Goal: Complete application form: Fill out and submit a form for a specific purpose

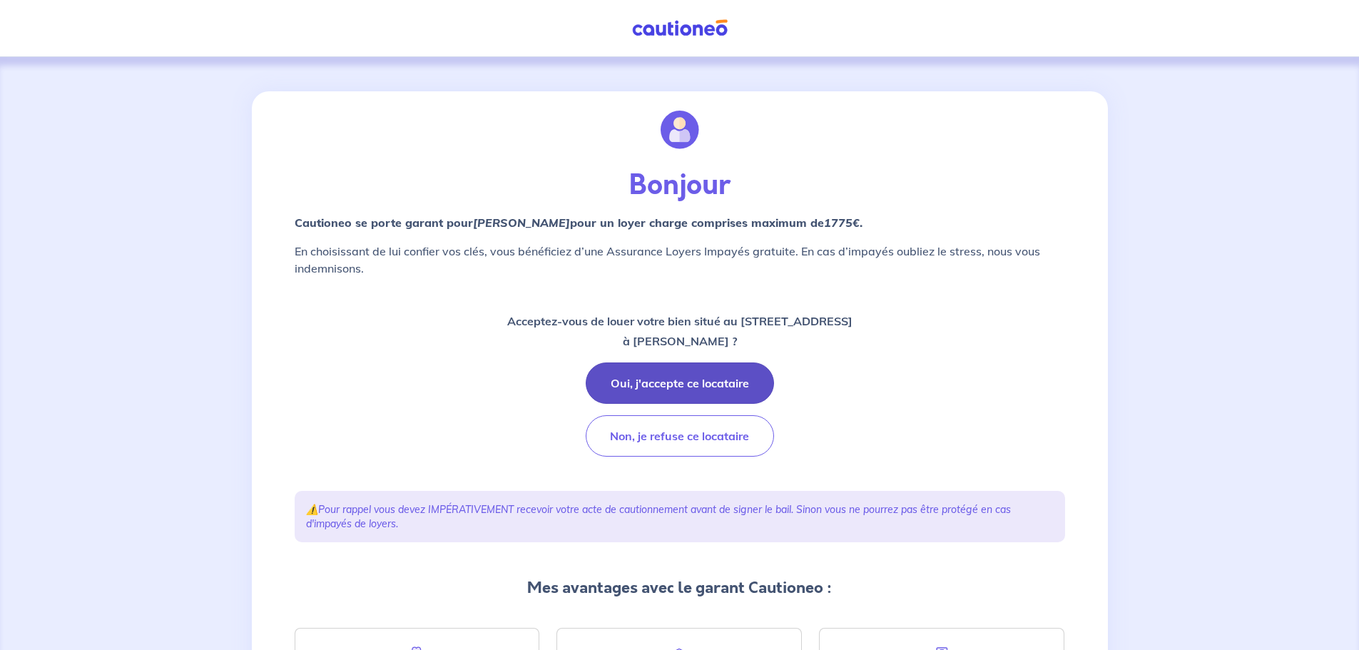
click at [679, 378] on button "Oui, j'accepte ce locataire" at bounding box center [680, 382] width 188 height 41
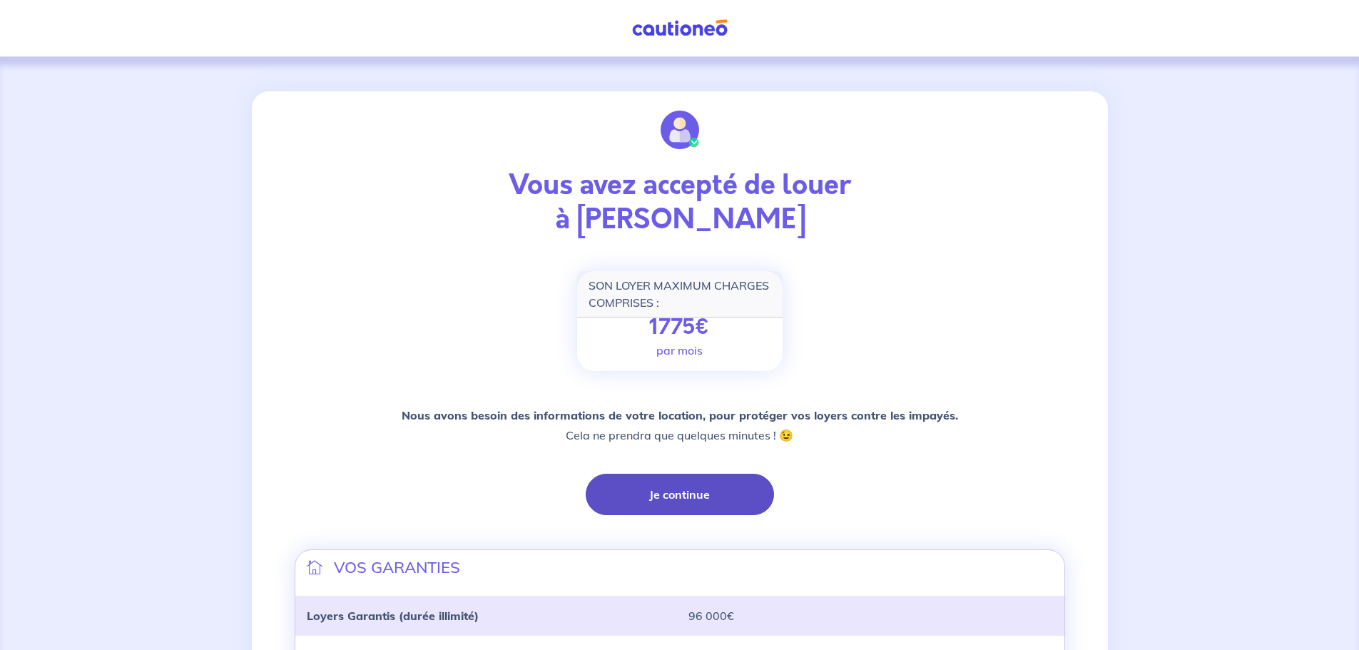
click at [684, 493] on button "Je continue" at bounding box center [680, 494] width 188 height 41
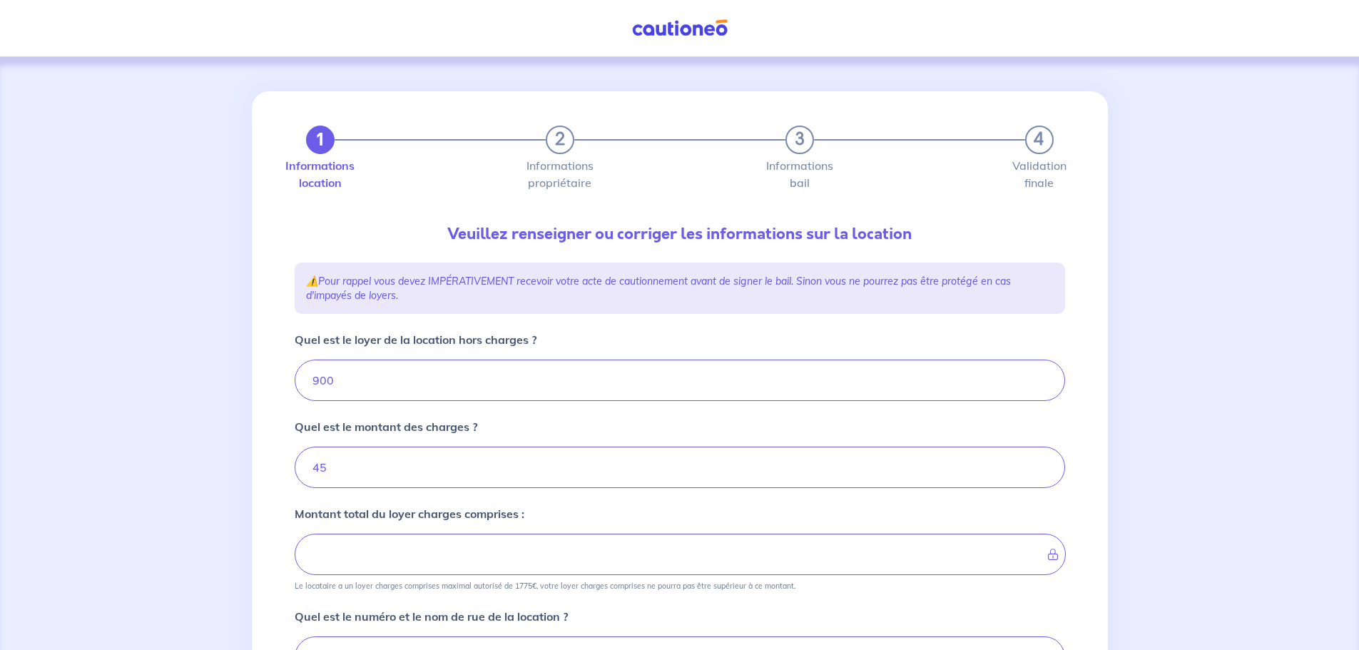
type input "945"
drag, startPoint x: 393, startPoint y: 462, endPoint x: 283, endPoint y: 462, distance: 110.6
click at [283, 462] on div "1 2 3 4 Informations location Informations propriétaire Informations bail Valid…" at bounding box center [680, 575] width 856 height 968
type input "0"
type input "900"
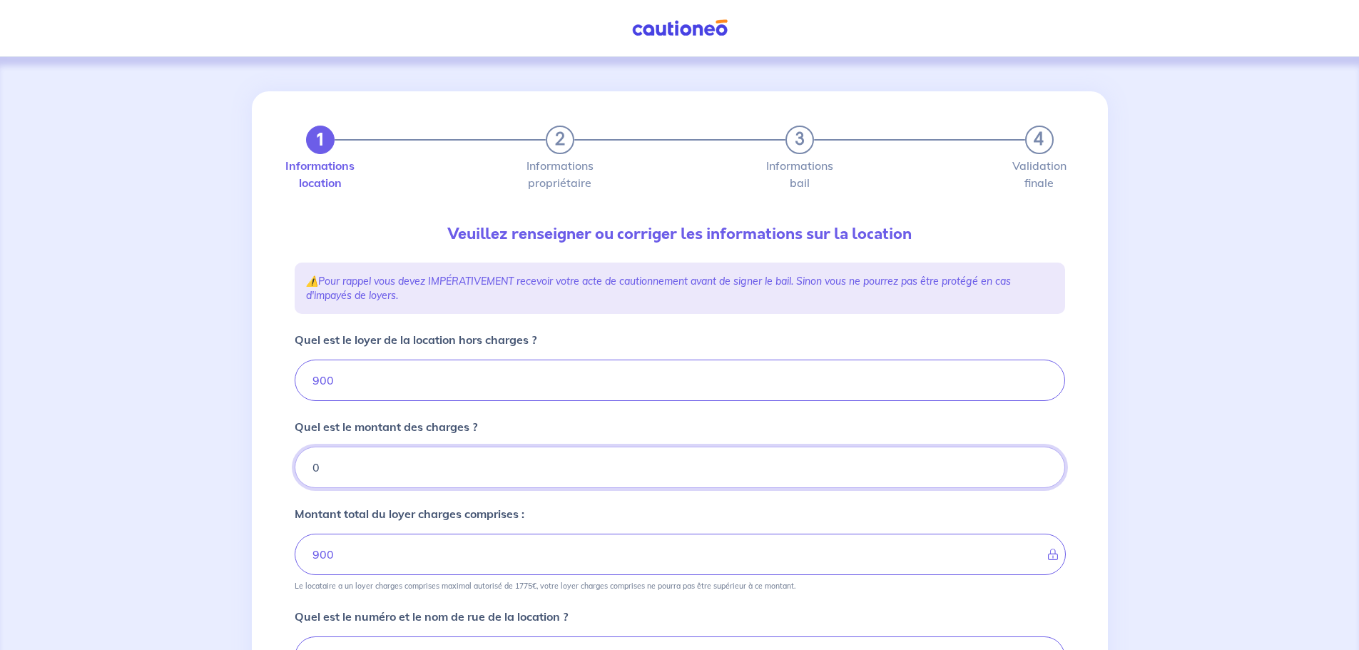
type input "0"
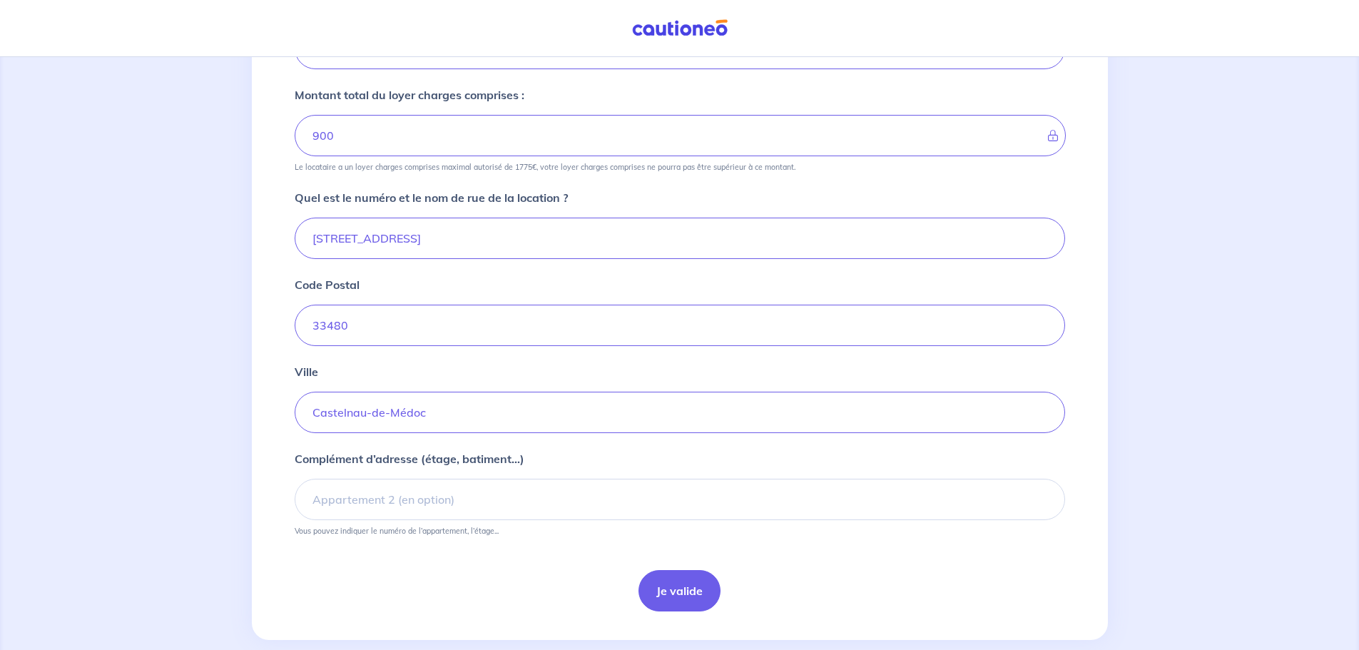
scroll to position [428, 0]
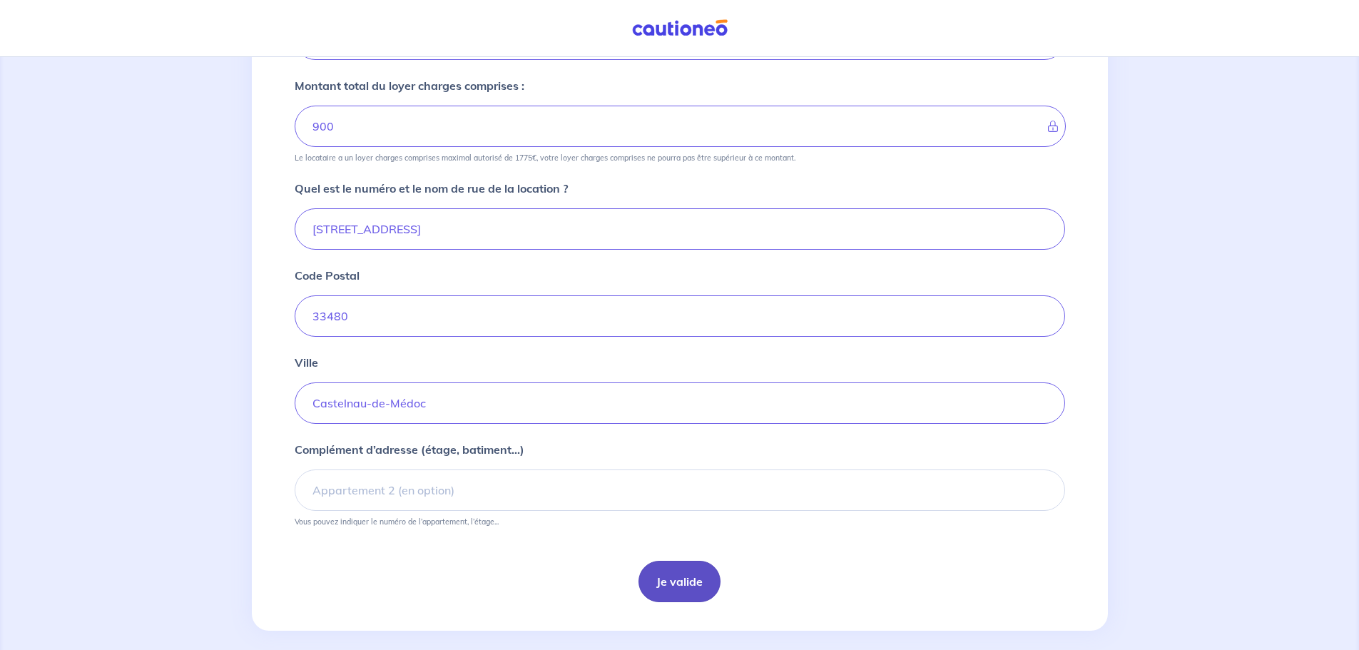
click at [684, 580] on button "Je valide" at bounding box center [680, 581] width 82 height 41
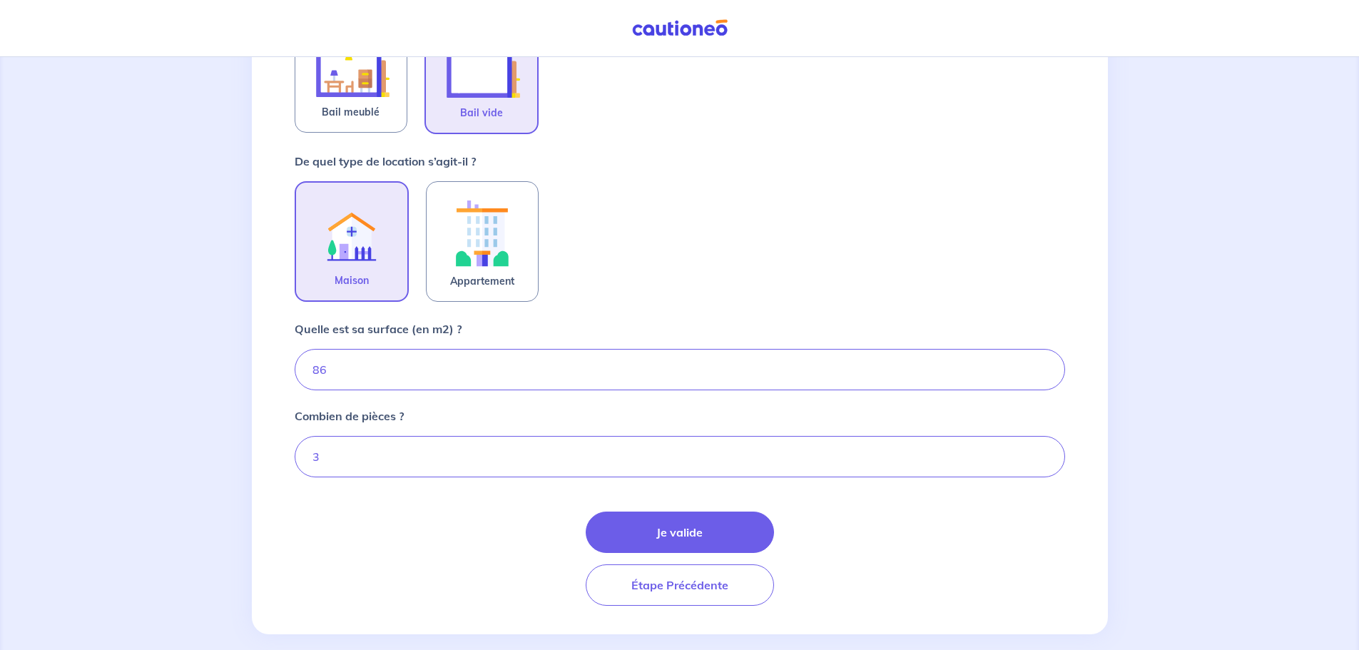
scroll to position [364, 0]
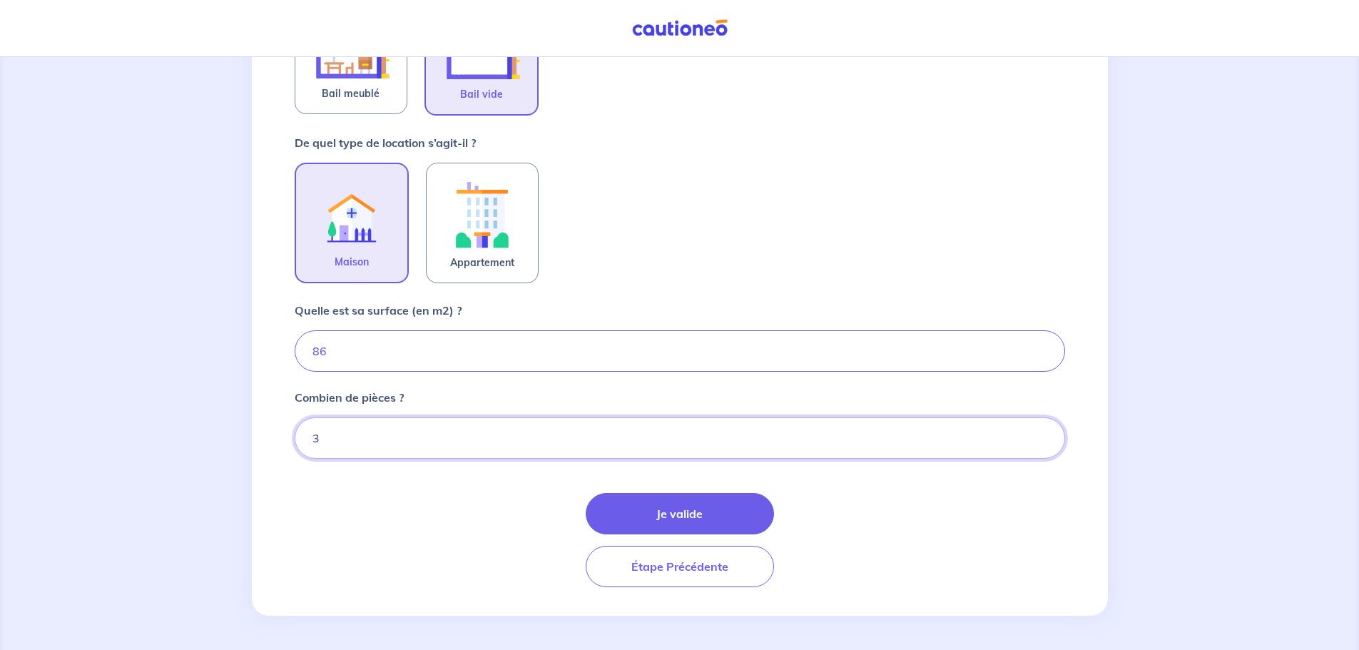
drag, startPoint x: 381, startPoint y: 439, endPoint x: 306, endPoint y: 445, distance: 75.2
click at [296, 445] on input "3" at bounding box center [680, 437] width 771 height 41
type input "4"
click at [735, 498] on button "Je valide" at bounding box center [680, 513] width 188 height 41
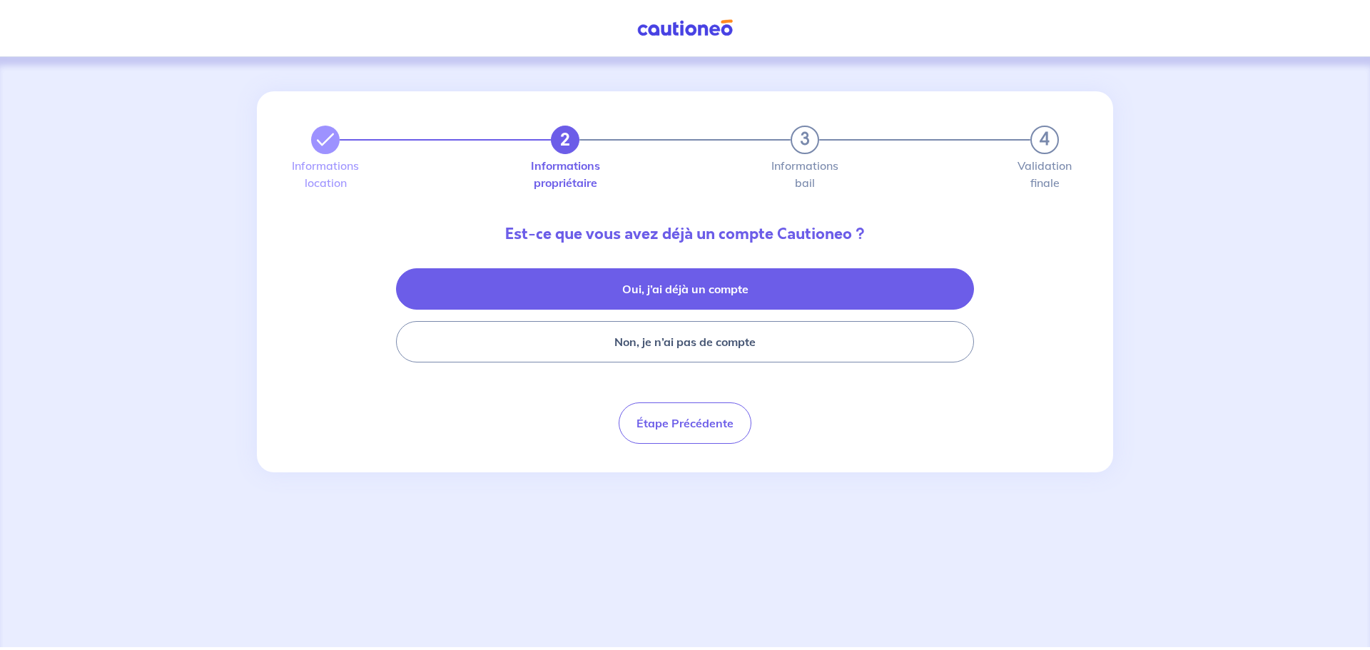
click at [737, 290] on button "Oui, j’ai déjà un compte" at bounding box center [685, 288] width 578 height 41
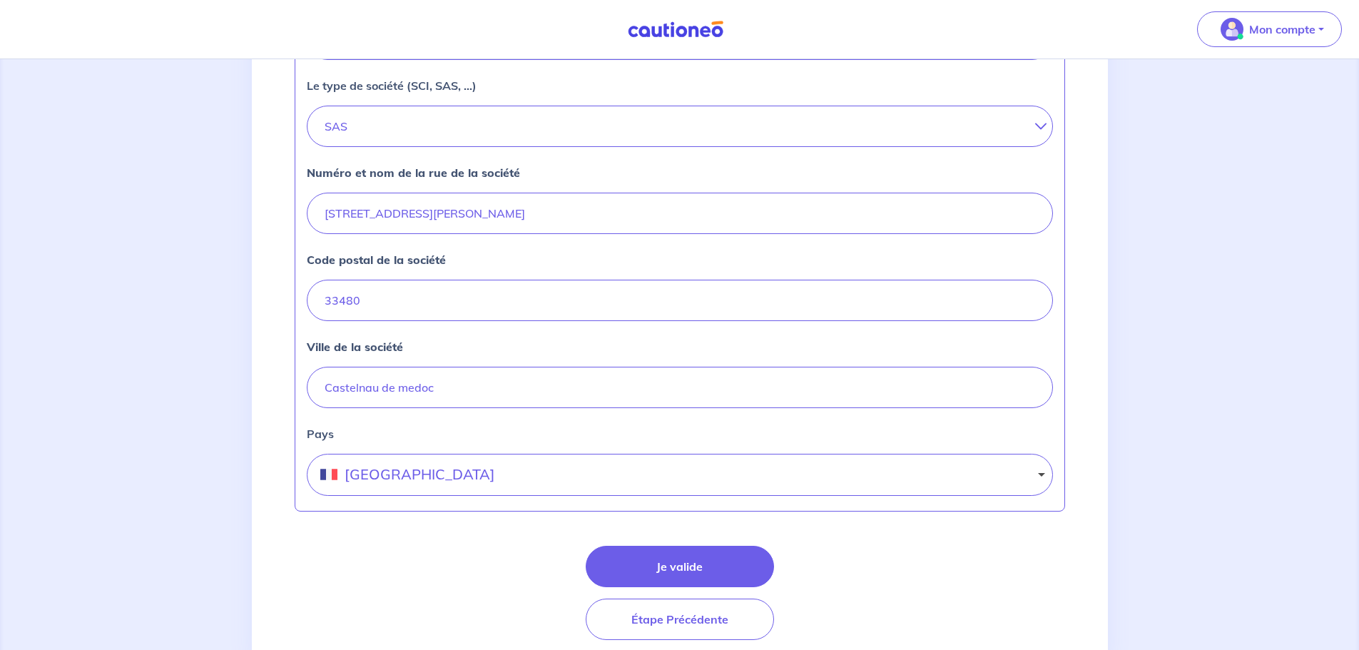
scroll to position [552, 0]
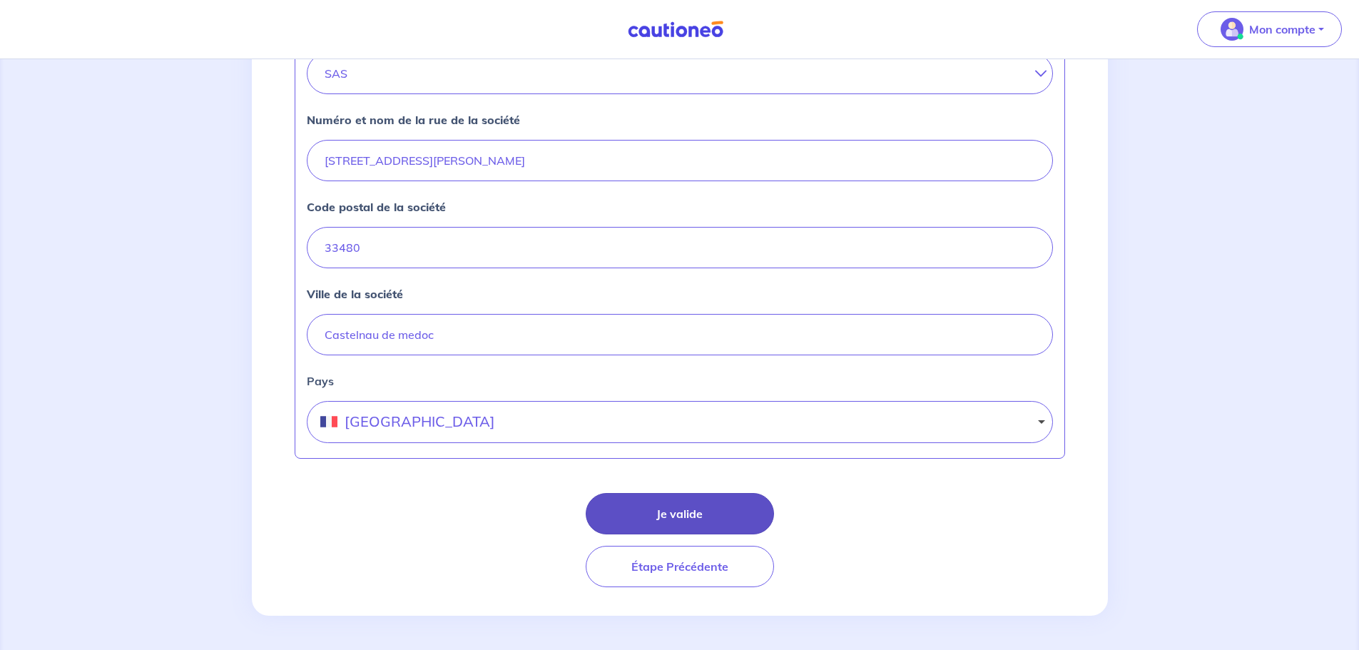
click at [690, 514] on button "Je valide" at bounding box center [680, 513] width 188 height 41
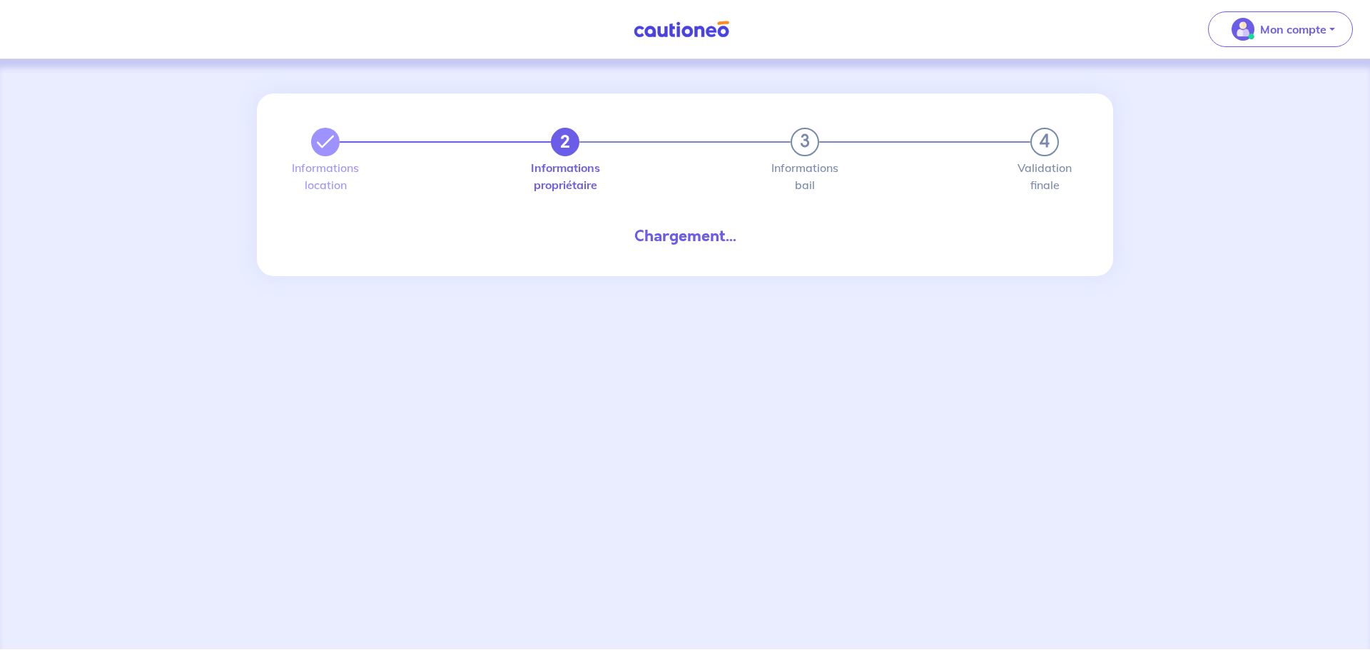
select select "FR"
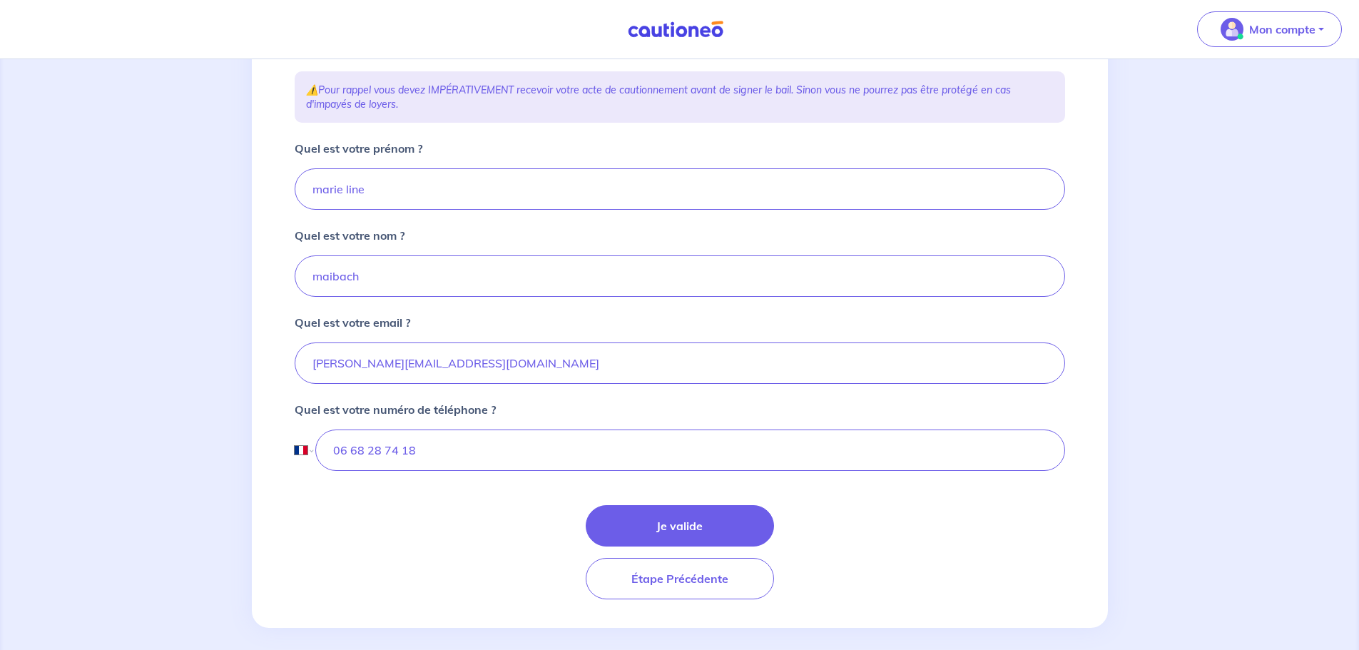
scroll to position [251, 0]
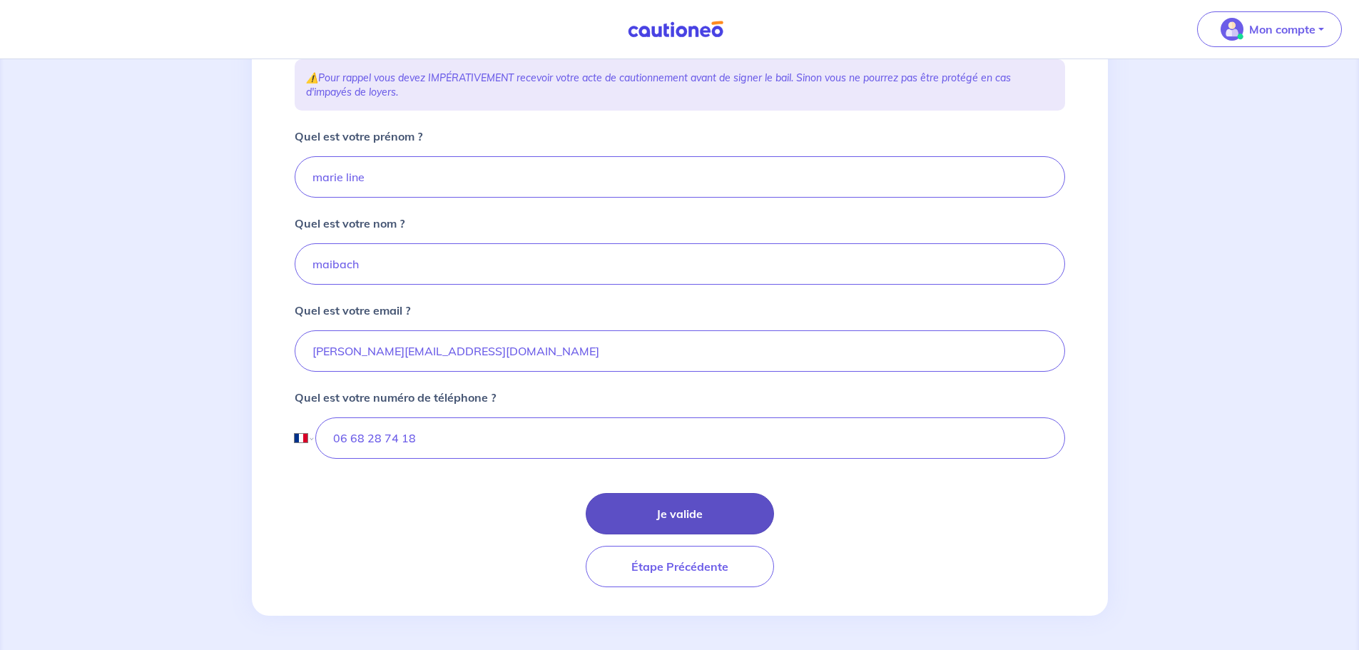
click at [693, 507] on button "Je valide" at bounding box center [680, 513] width 188 height 41
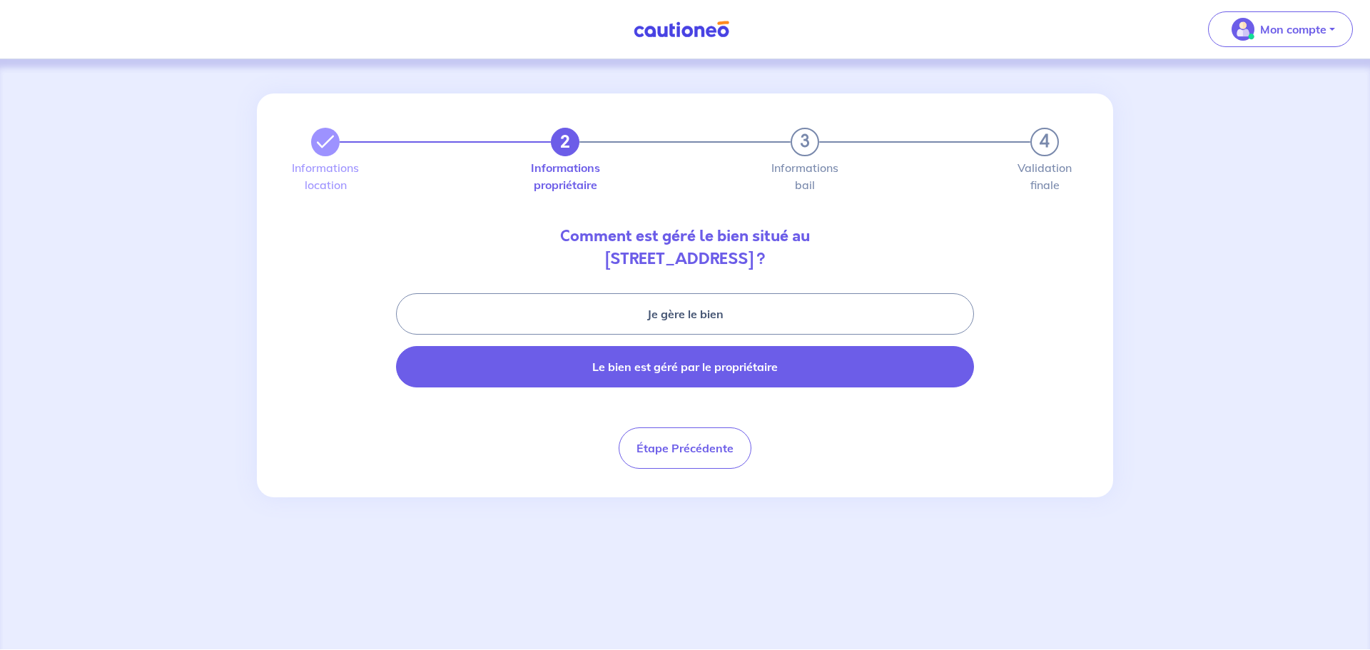
click at [681, 365] on button "Le bien est géré par le propriétaire" at bounding box center [685, 366] width 578 height 41
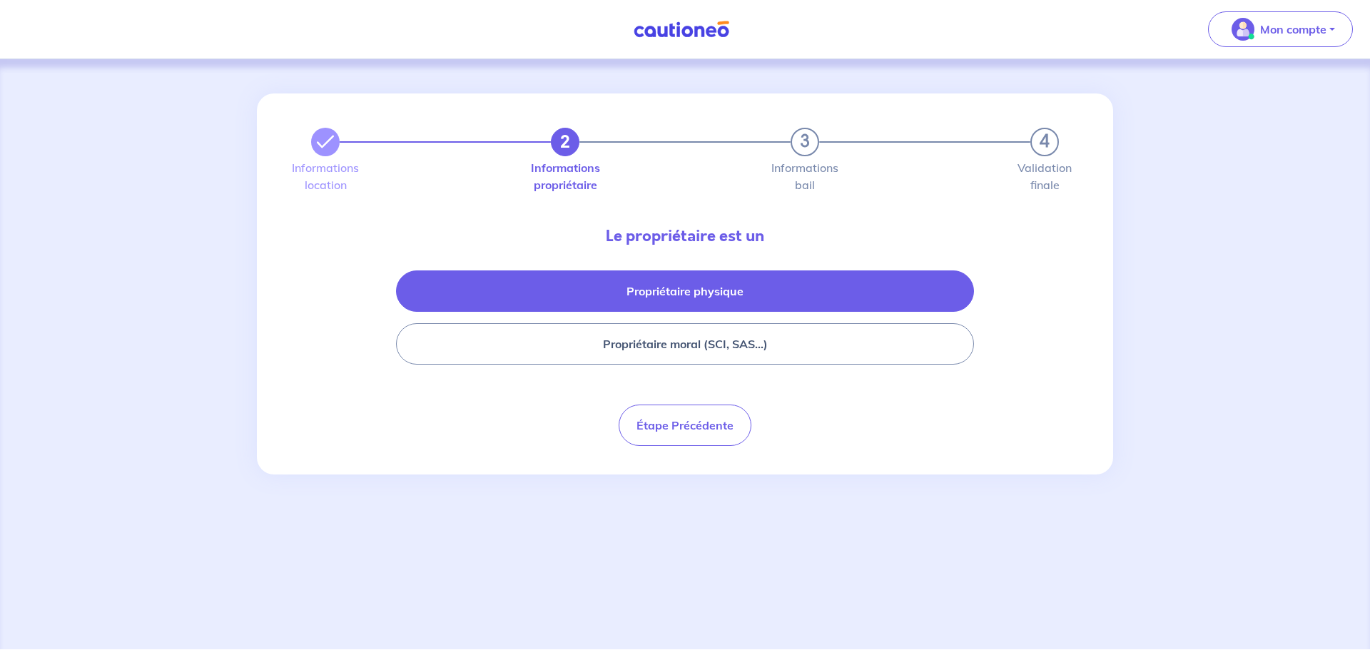
click at [728, 278] on button "Propriétaire physique" at bounding box center [685, 290] width 578 height 41
select select "FR"
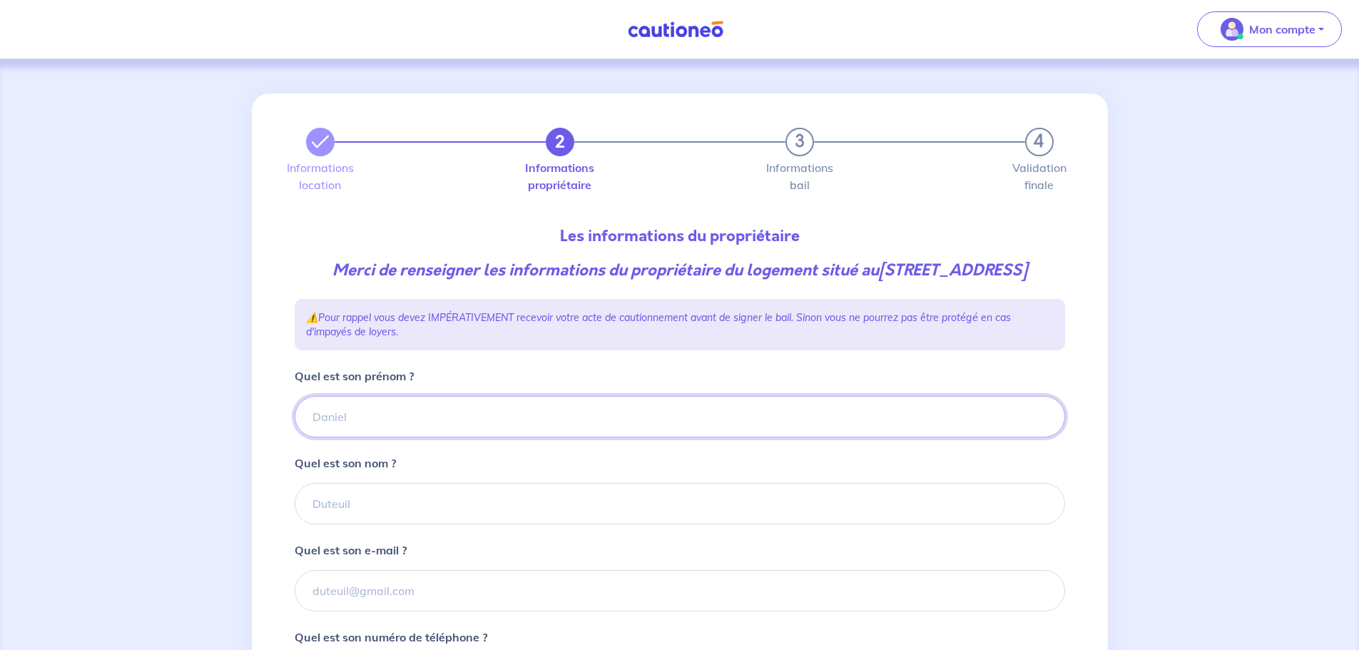
click at [525, 437] on input "Quel est son prénom ?" at bounding box center [680, 416] width 771 height 41
type input "Bruno"
type input "CASTAING"
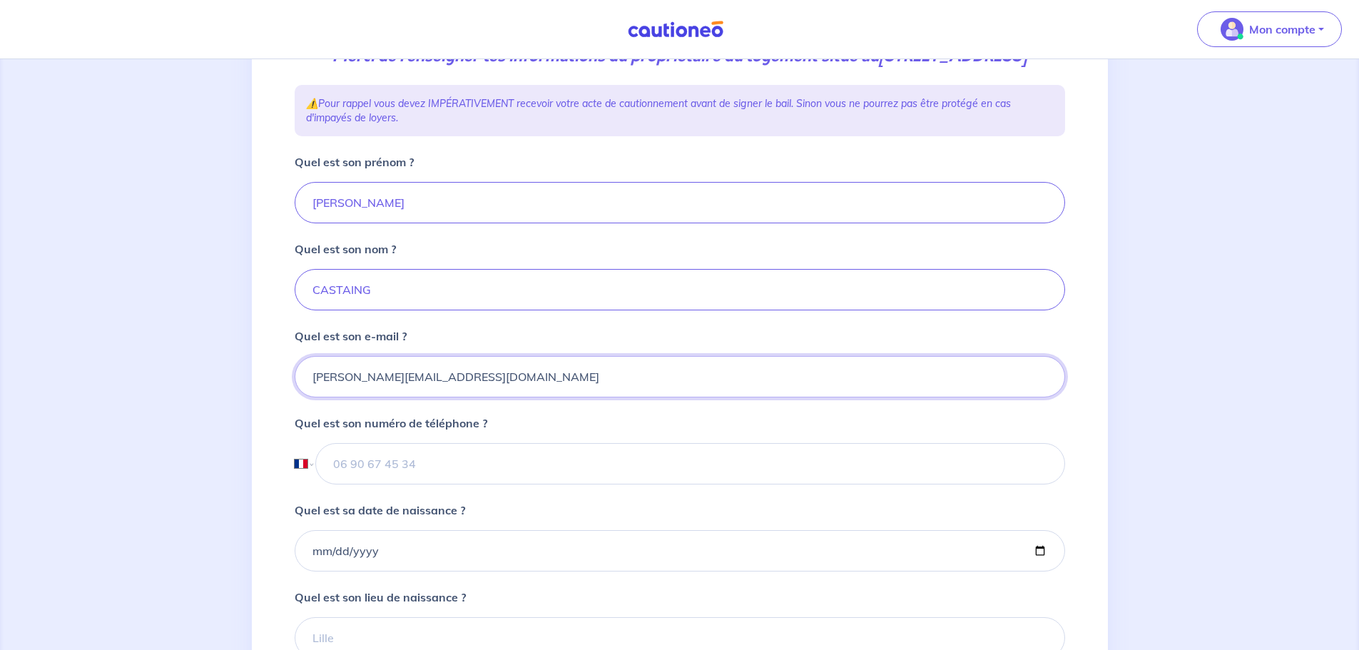
scroll to position [285, 0]
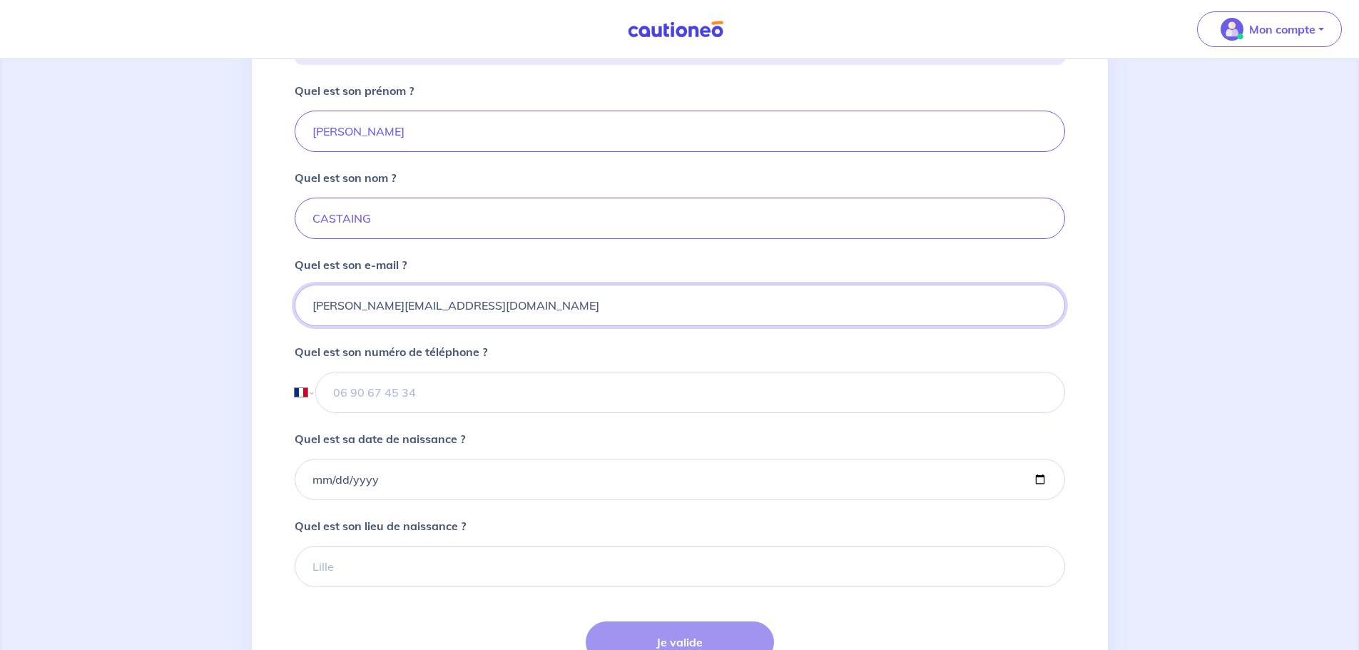
type input "bruno.castaing@sfr.fr"
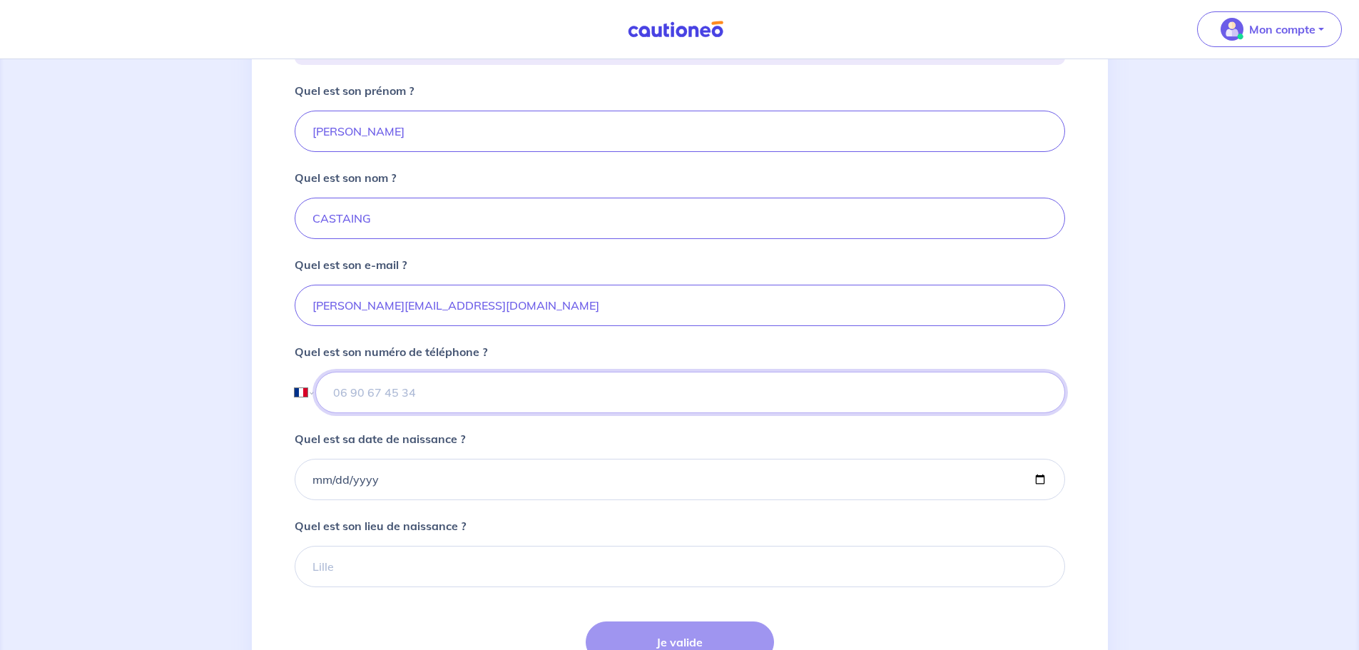
click at [531, 413] on input "tel" at bounding box center [689, 392] width 749 height 41
type input "06 13 67 50 44"
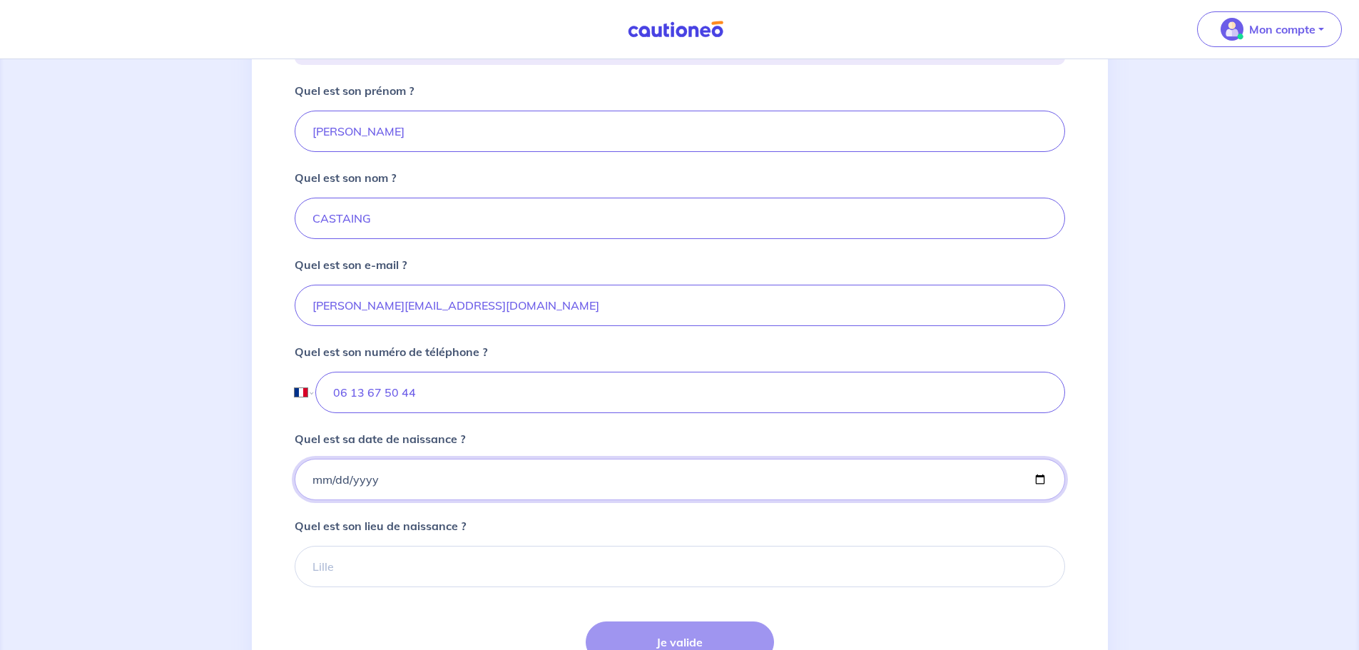
click at [476, 497] on input "Quel est sa date de naissance ?" at bounding box center [680, 479] width 771 height 41
type input "1650-03-18"
type input "1950-03-18"
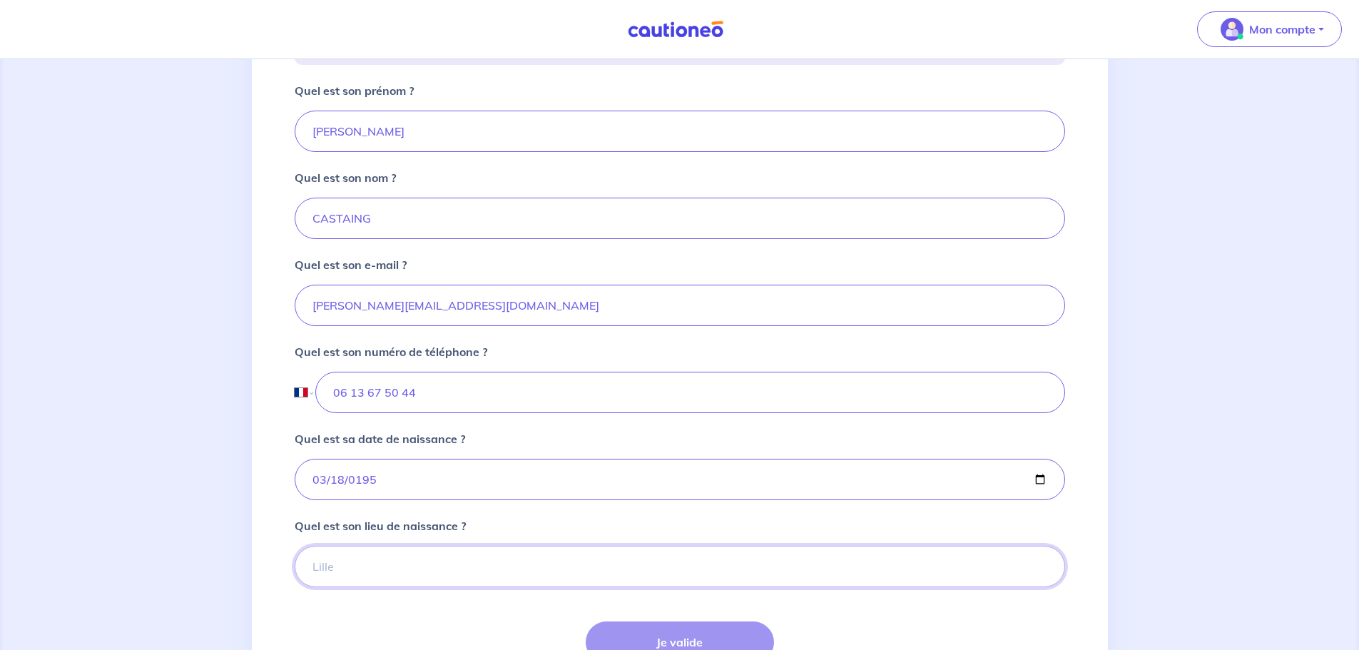
click at [607, 587] on input "Quel est son lieu de naissance ?" at bounding box center [680, 566] width 771 height 41
type input "BORDEAUX"
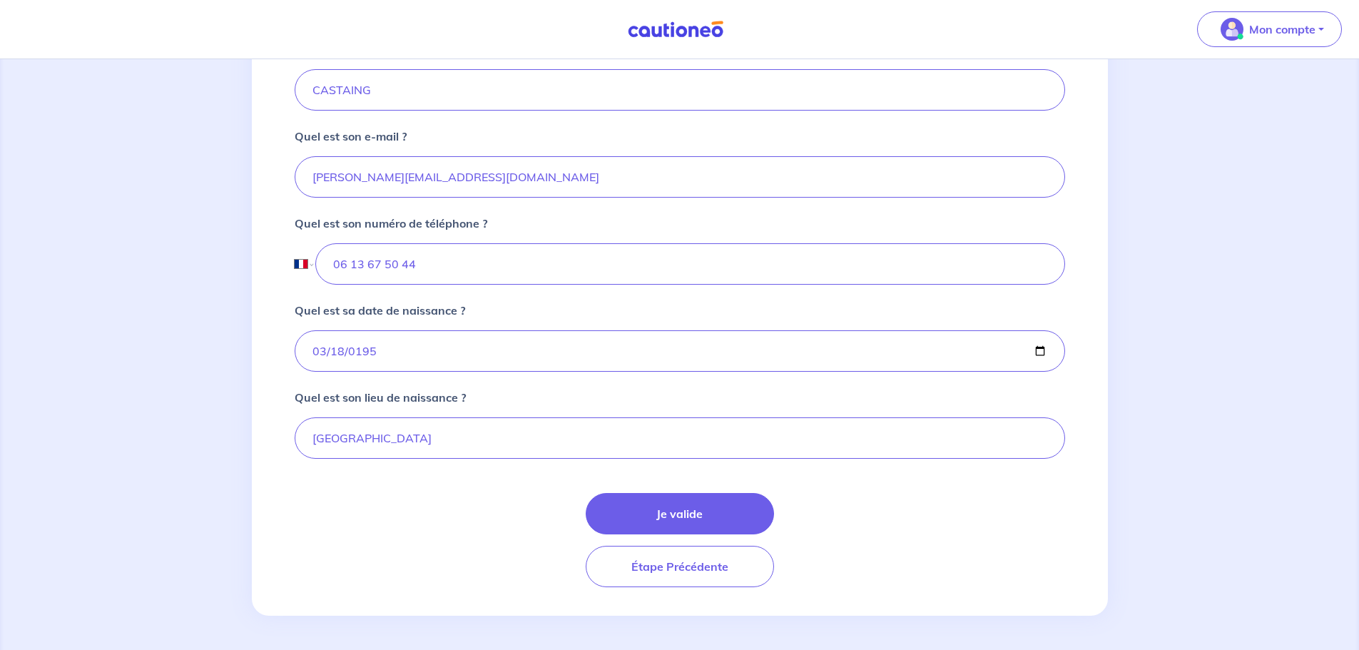
scroll to position [437, 0]
click at [738, 517] on button "Je valide" at bounding box center [680, 513] width 188 height 41
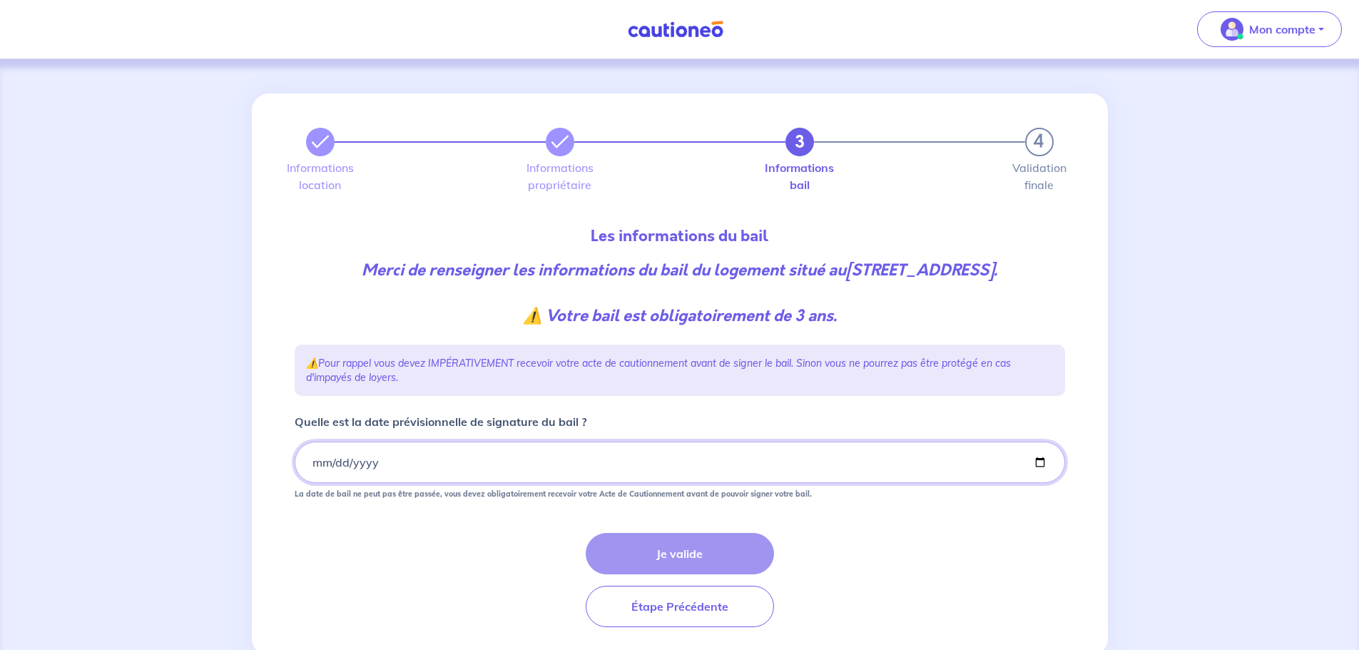
click at [313, 483] on input "Quelle est la date prévisionnelle de signature du bail ?" at bounding box center [680, 462] width 771 height 41
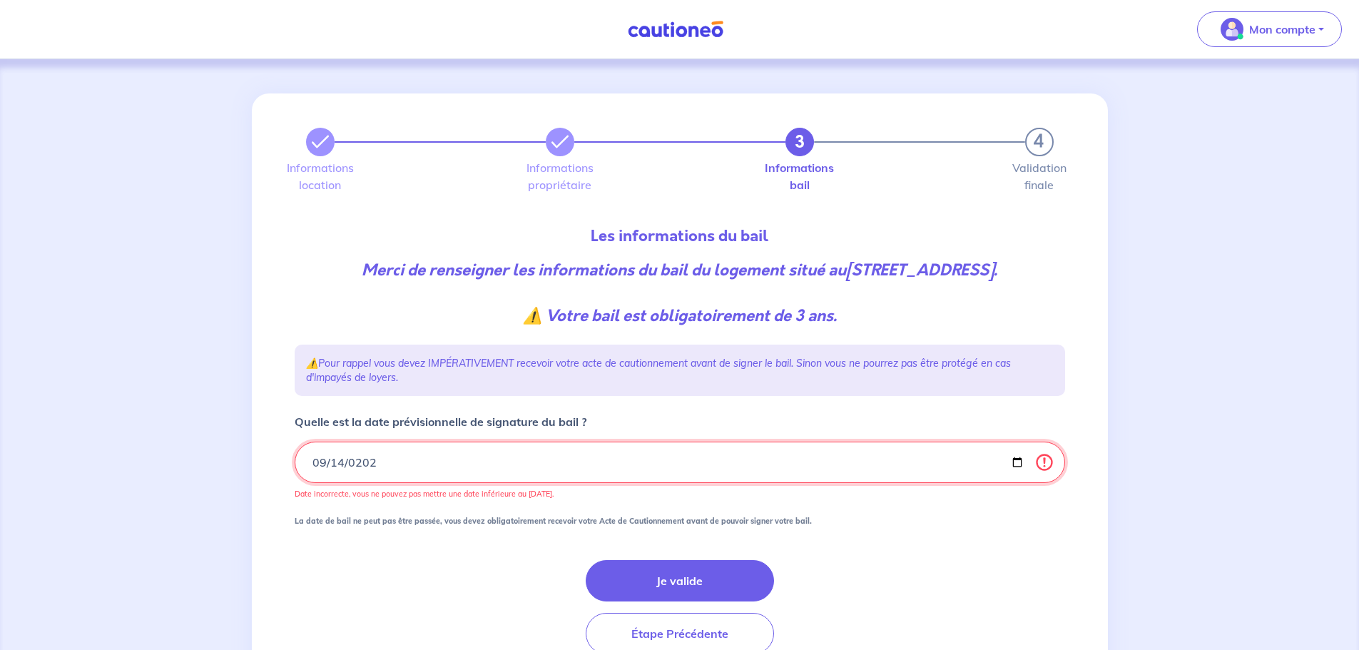
type input "2025-09-14"
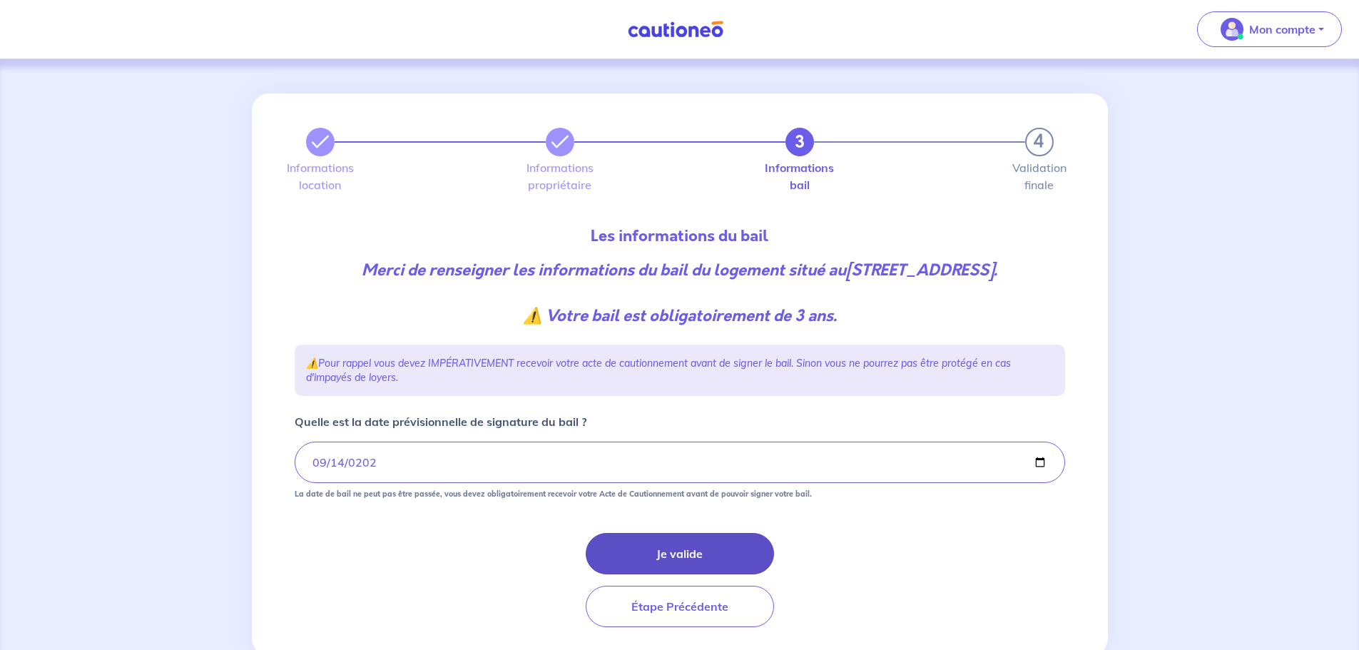
click at [736, 574] on button "Je valide" at bounding box center [680, 553] width 188 height 41
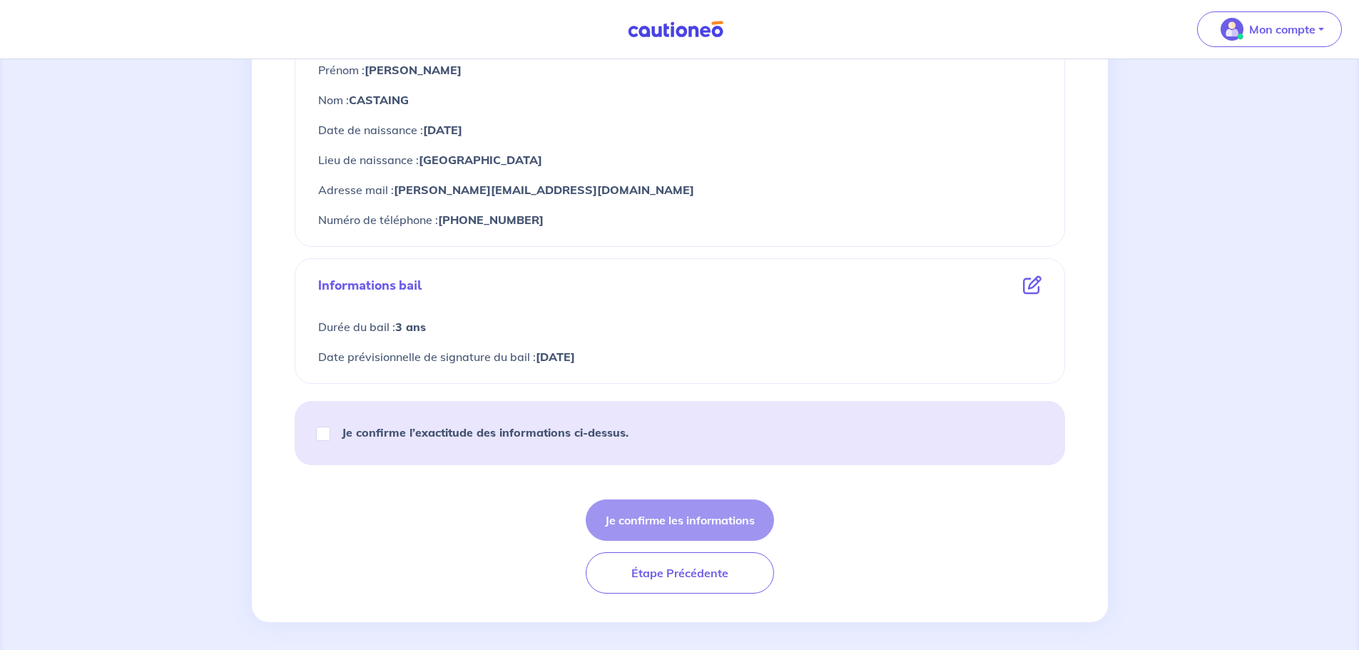
scroll to position [571, 0]
click at [323, 433] on input "Je confirme l’exactitude des informations ci-dessus." at bounding box center [323, 433] width 14 height 14
checkbox input "true"
click at [699, 520] on button "Je confirme les informations" at bounding box center [680, 519] width 188 height 41
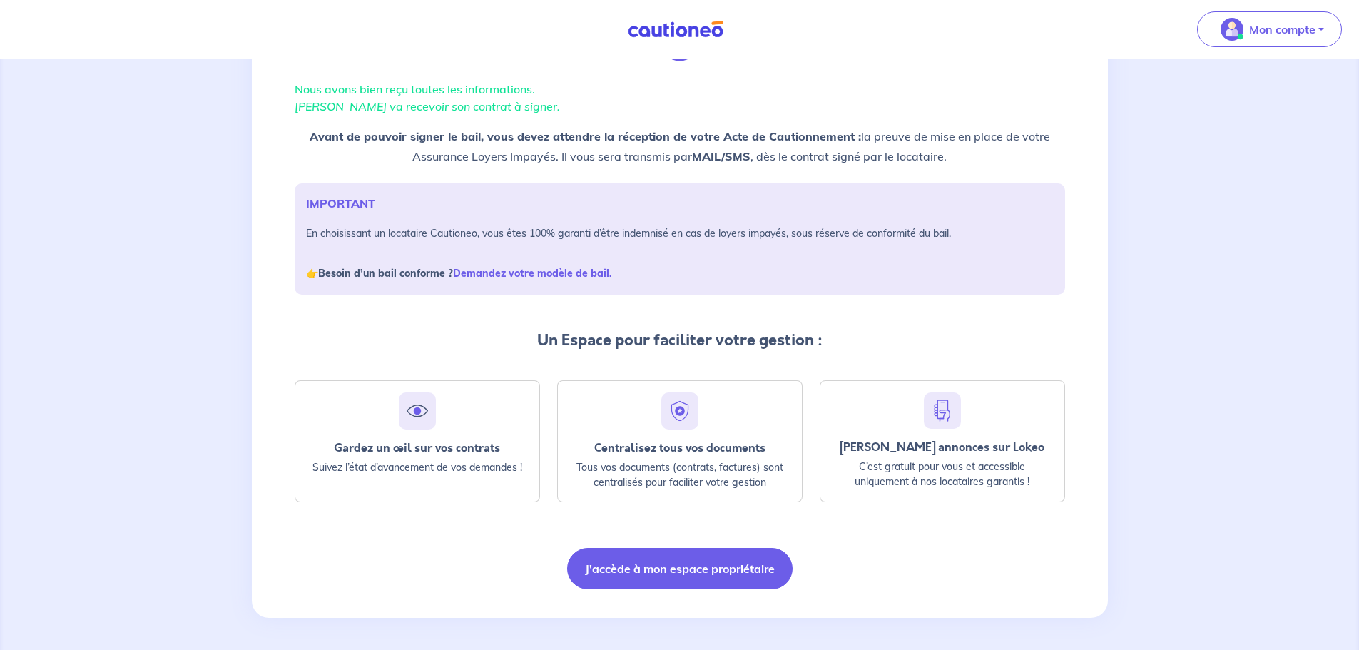
scroll to position [92, 0]
click at [717, 572] on button "J'accède à mon espace propriétaire" at bounding box center [679, 566] width 225 height 41
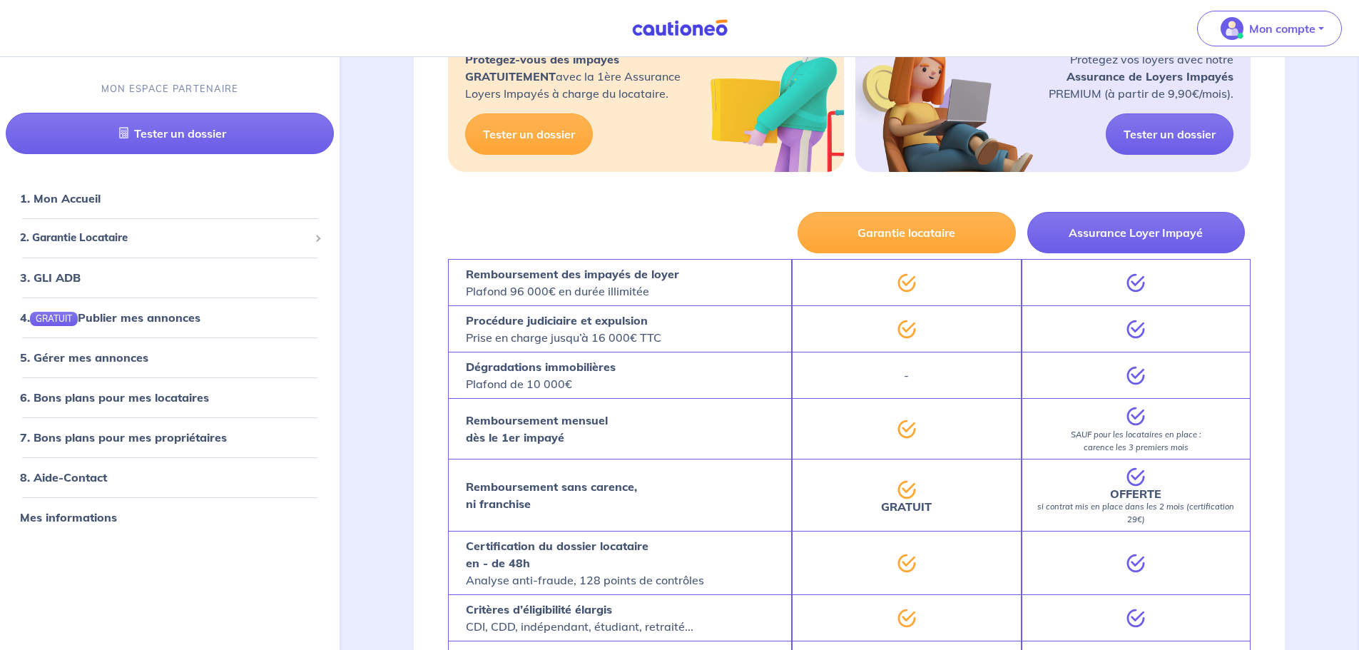
scroll to position [357, 0]
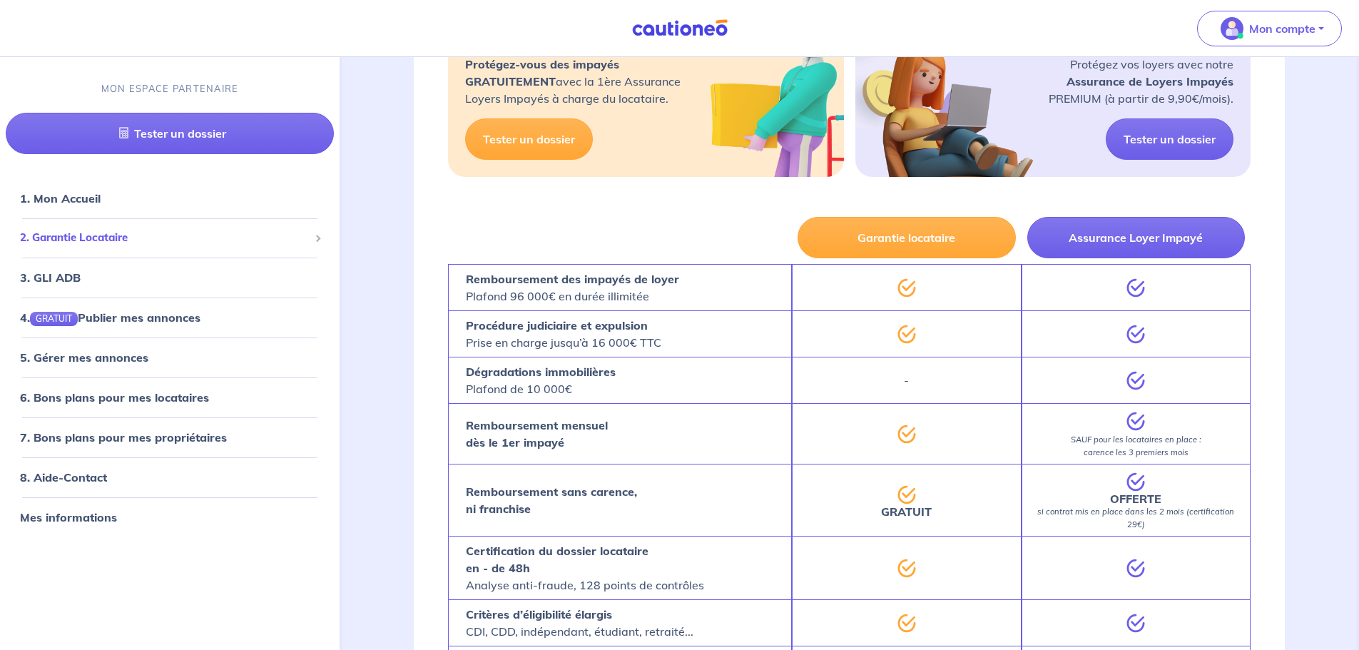
click at [153, 240] on span "2. Garantie Locataire" at bounding box center [164, 238] width 289 height 16
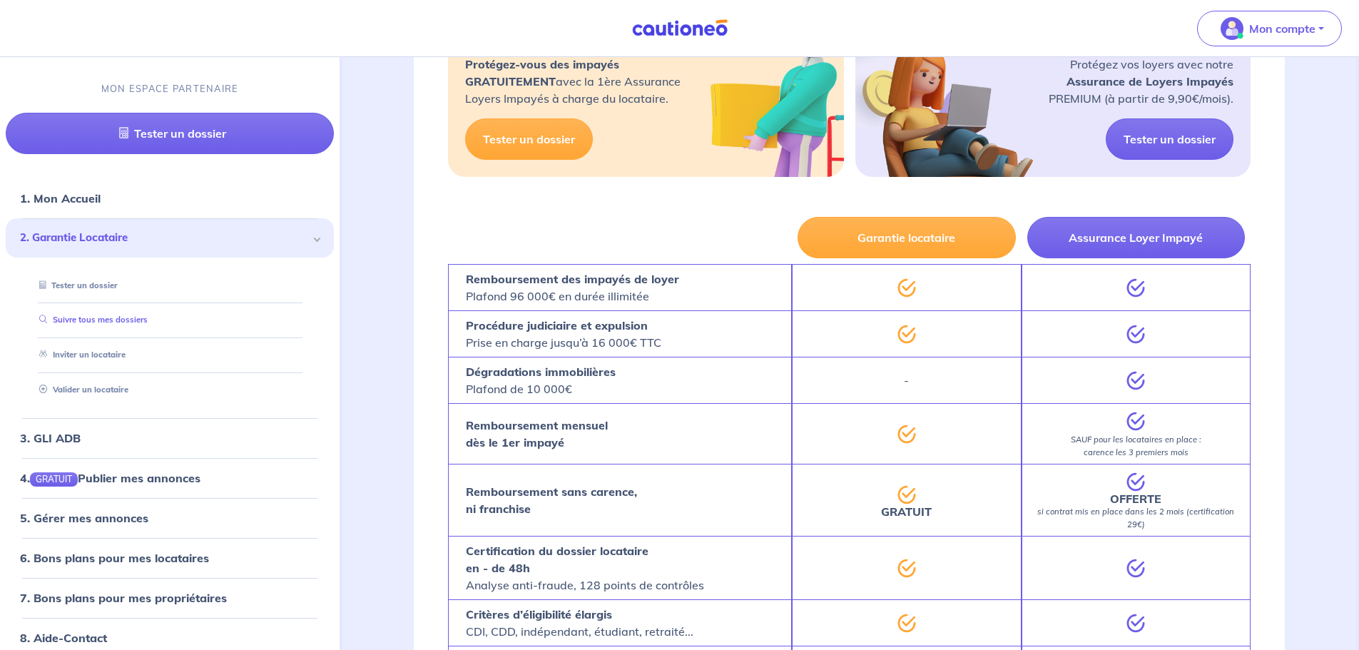
click at [133, 325] on link "Suivre tous mes dossiers" at bounding box center [91, 320] width 114 height 10
